Goal: Task Accomplishment & Management: Manage account settings

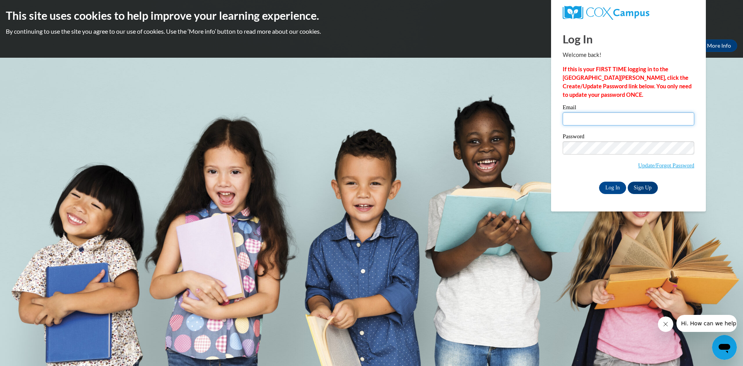
click at [574, 117] on input "Email" at bounding box center [629, 118] width 132 height 13
type input "[EMAIL_ADDRESS][DOMAIN_NAME]"
click at [611, 187] on input "Log In" at bounding box center [612, 188] width 27 height 12
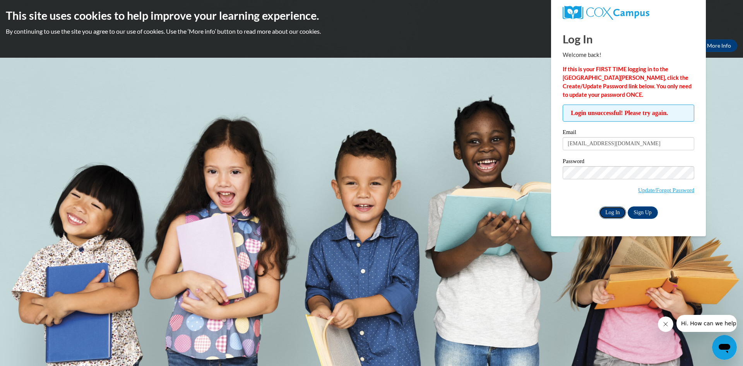
click at [610, 211] on input "Log In" at bounding box center [612, 212] width 27 height 12
click at [615, 143] on input "[EMAIL_ADDRESS][DOMAIN_NAME]" at bounding box center [629, 143] width 132 height 13
click at [576, 142] on input "Gailexander495054@gmail.com" at bounding box center [629, 143] width 132 height 13
type input "[EMAIL_ADDRESS][DOMAIN_NAME]"
click at [610, 214] on input "Log In" at bounding box center [612, 212] width 27 height 12
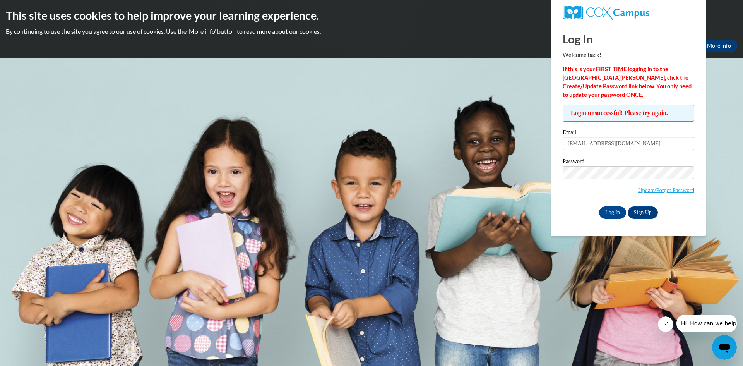
click at [714, 103] on body "This site uses cookies to help improve your learning experience. By continuing …" at bounding box center [371, 183] width 743 height 366
click at [651, 144] on input "[EMAIL_ADDRESS][DOMAIN_NAME]" at bounding box center [629, 143] width 132 height 13
type input "G"
click at [723, 58] on body "This site uses cookies to help improve your learning experience. By continuing …" at bounding box center [371, 183] width 743 height 366
click at [719, 19] on h2 "This site uses cookies to help improve your learning experience." at bounding box center [371, 15] width 731 height 15
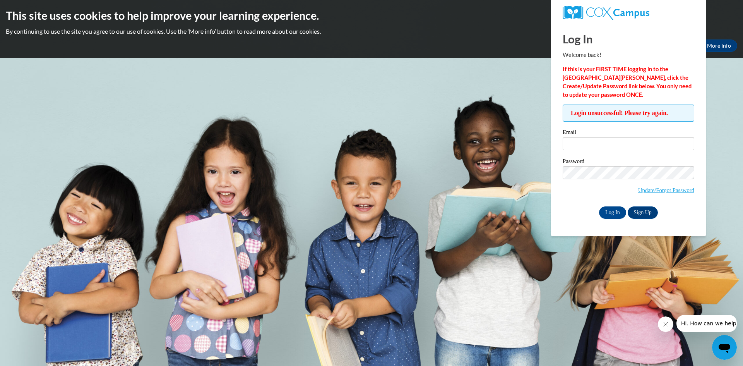
click at [534, 67] on body "This site uses cookies to help improve your learning experience. By continuing …" at bounding box center [371, 183] width 743 height 366
click at [534, 31] on p "By continuing to use the site you agree to our use of cookies. Use the ‘More in…" at bounding box center [371, 31] width 731 height 9
click at [588, 137] on input "Email" at bounding box center [629, 143] width 132 height 13
type input "Galexander495054@gmail.com"
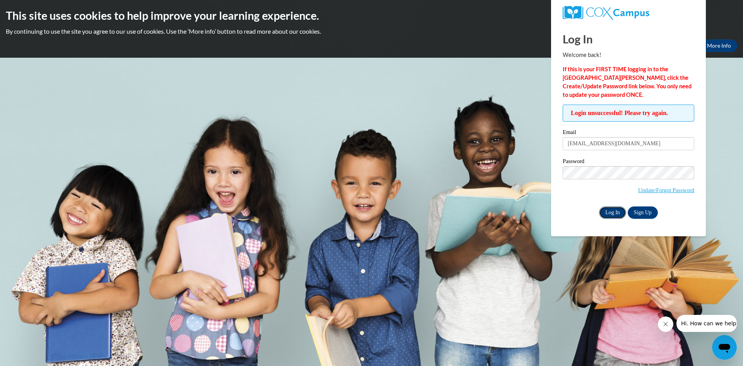
click at [620, 208] on input "Log In" at bounding box center [612, 212] width 27 height 12
click at [603, 211] on input "Log In" at bounding box center [612, 212] width 27 height 12
click at [617, 207] on input "Log In" at bounding box center [612, 212] width 27 height 12
click at [618, 189] on span "Update/Forgot Password" at bounding box center [629, 182] width 132 height 32
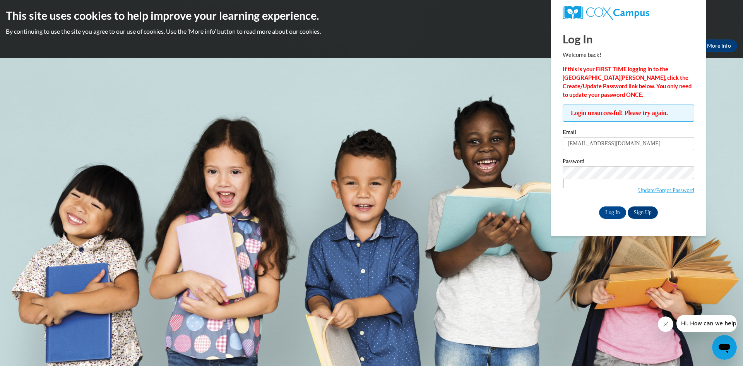
click at [618, 189] on span "Update/Forgot Password" at bounding box center [629, 182] width 132 height 32
click at [656, 146] on input "Galexander495054@gmail.com" at bounding box center [629, 143] width 132 height 13
type input "[EMAIL_ADDRESS][DOMAIN_NAME]"
click at [605, 211] on input "Log In" at bounding box center [612, 212] width 27 height 12
